Goal: Navigation & Orientation: Find specific page/section

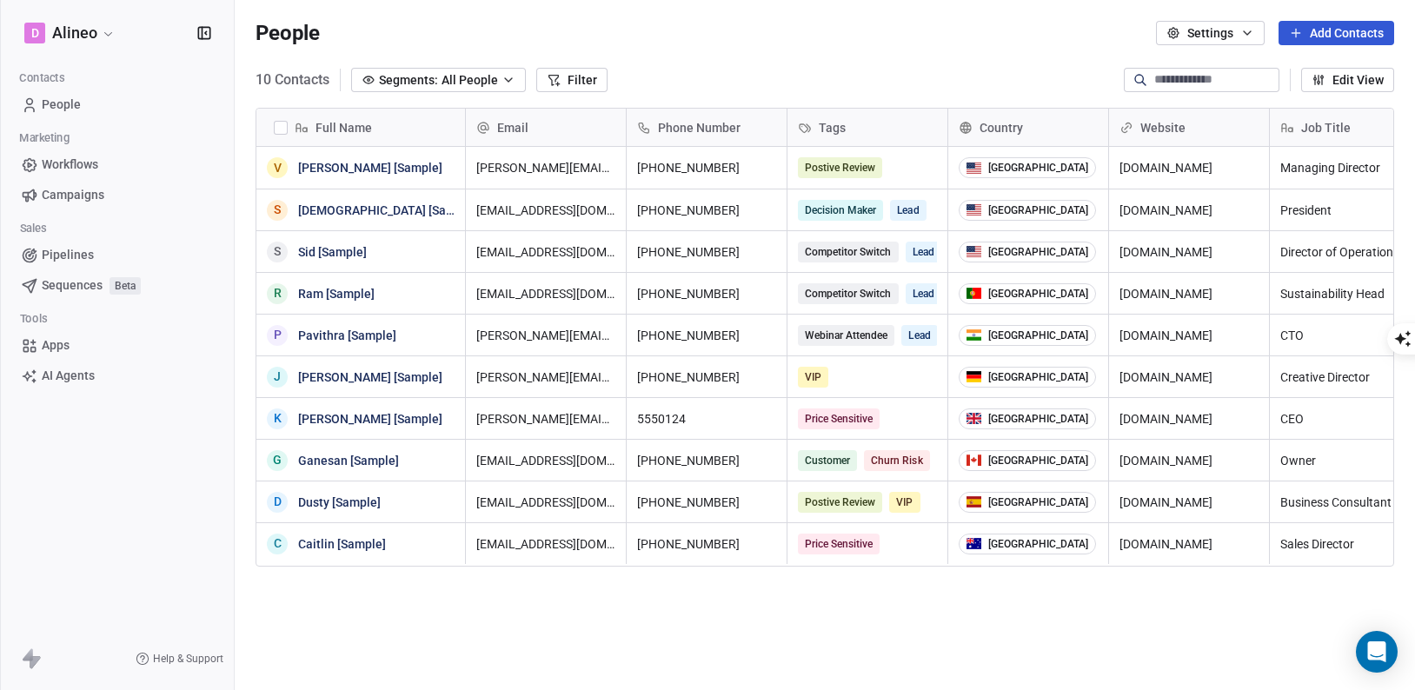
scroll to position [607, 1181]
